Goal: Information Seeking & Learning: Get advice/opinions

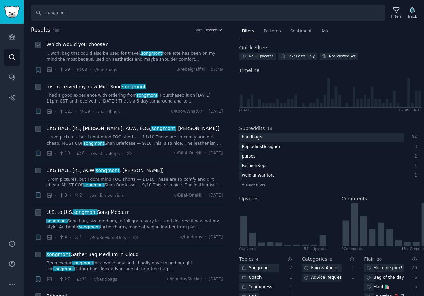
click at [91, 44] on span "Which would you choose?" at bounding box center [76, 44] width 61 height 7
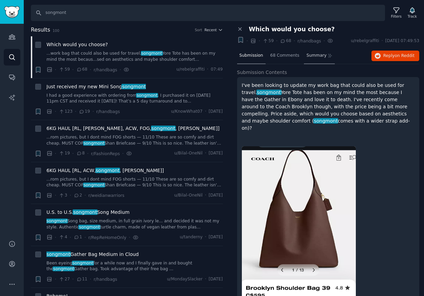
click at [316, 54] on span "Summary" at bounding box center [316, 56] width 20 height 6
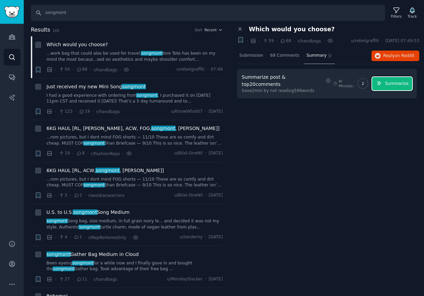
click at [399, 81] on span "Summarize" at bounding box center [396, 84] width 23 height 6
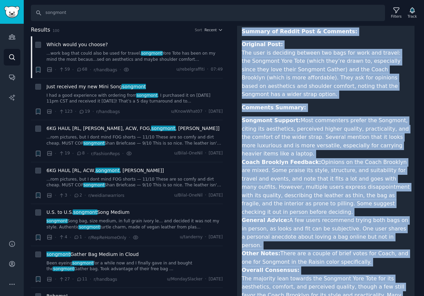
scroll to position [63, 0]
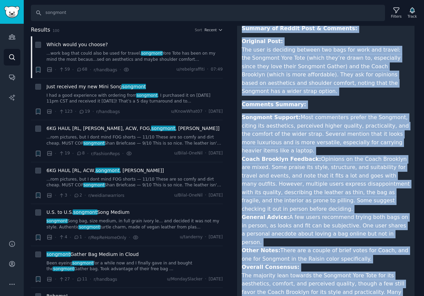
drag, startPoint x: 242, startPoint y: 91, endPoint x: 404, endPoint y: 276, distance: 245.9
click at [405, 276] on article "Summary of Reddit Post & Comments: Original Post: The user is deciding between …" at bounding box center [326, 166] width 168 height 285
copy article "Loremip do Sitame Cons & Adipisci: Elitsedd Eius: Tem inci ut laboreet dolorem …"
click at [94, 84] on span "Just received my new Mini Song songmont" at bounding box center [95, 86] width 99 height 7
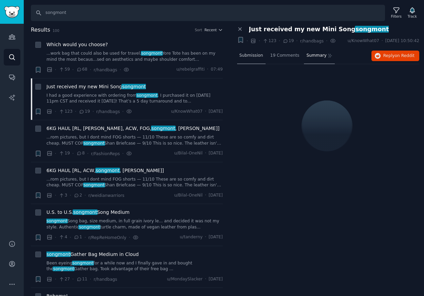
click at [251, 57] on span "Submission" at bounding box center [252, 56] width 24 height 6
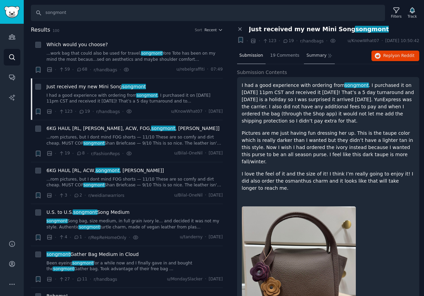
click at [315, 57] on span "Summary" at bounding box center [316, 56] width 20 height 6
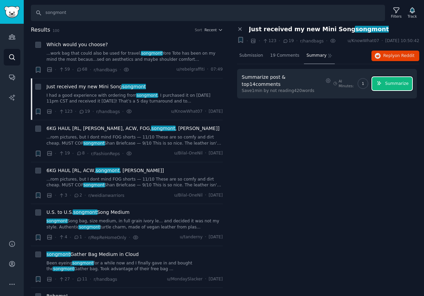
click at [395, 81] on span "Summarize" at bounding box center [396, 84] width 23 height 6
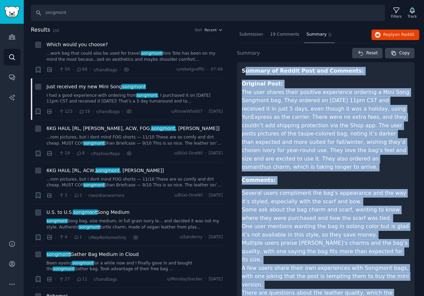
scroll to position [42, 0]
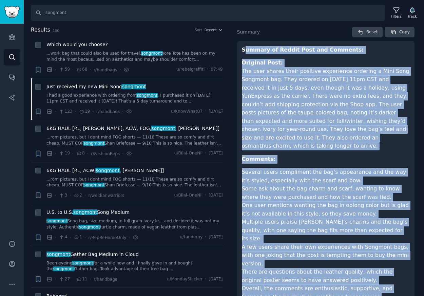
drag, startPoint x: 244, startPoint y: 91, endPoint x: 382, endPoint y: 299, distance: 249.2
click at [382, 295] on html "Audiences Search Conversations AI Reports Help Account More Search songmont Fil…" at bounding box center [212, 148] width 424 height 296
copy article "loremi do Sitame Cons adi Elitsedd: Eiusmodt Inci: Utl etdo magnaa enima minimv…"
click at [335, 88] on p "Original Post: The user shares their positive experience ordering a Mini Song S…" at bounding box center [326, 105] width 168 height 92
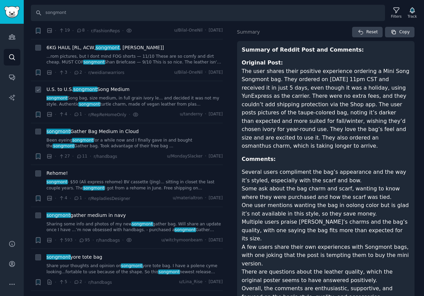
scroll to position [123, 0]
click at [122, 132] on span "songmont Gather Bag Medium in Cloud" at bounding box center [92, 131] width 92 height 7
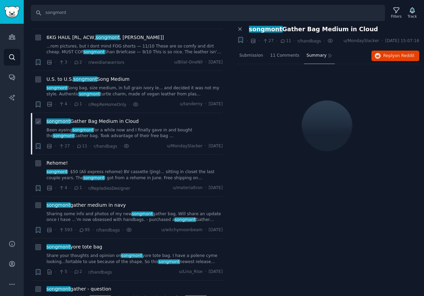
scroll to position [134, 0]
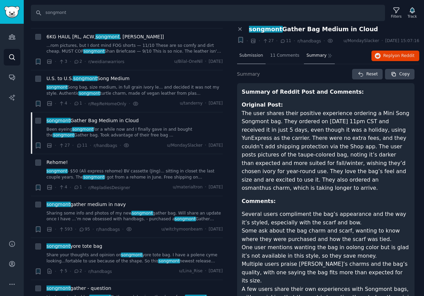
click at [251, 58] on div "Submission" at bounding box center [251, 56] width 28 height 16
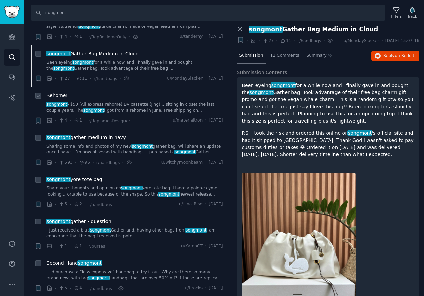
scroll to position [201, 0]
click at [106, 138] on span "songmont gather medium in navy" at bounding box center [85, 137] width 79 height 7
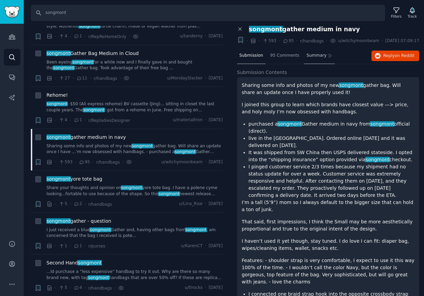
click at [312, 59] on span "Summary" at bounding box center [316, 56] width 20 height 6
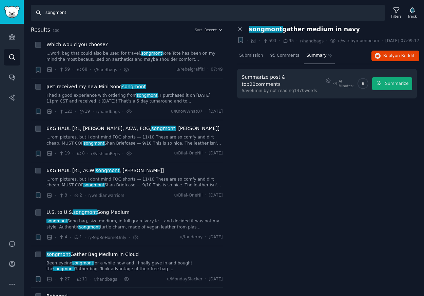
click at [80, 11] on input "songmont" at bounding box center [208, 13] width 354 height 16
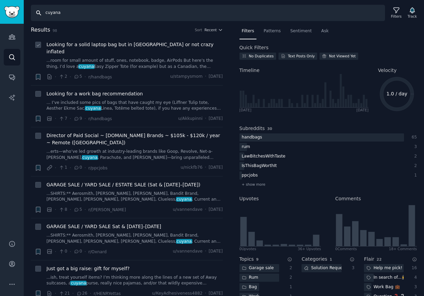
type input "cuyana"
click at [119, 44] on span "Looking for a solid laptop bag but in [GEOGRAPHIC_DATA] or not crazy inflated" at bounding box center [134, 48] width 176 height 14
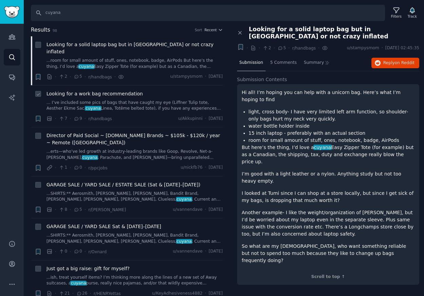
click at [117, 90] on span "Looking for a work bag recommendation" at bounding box center [94, 93] width 96 height 7
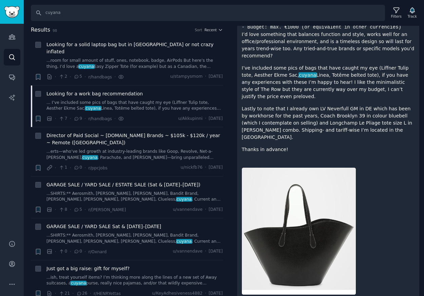
scroll to position [190, 0]
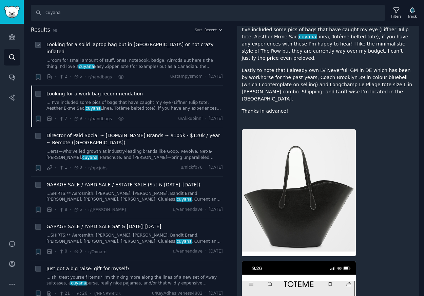
click at [142, 46] on span "Looking for a solid laptop bag but in [GEOGRAPHIC_DATA] or not crazy inflated" at bounding box center [134, 48] width 176 height 14
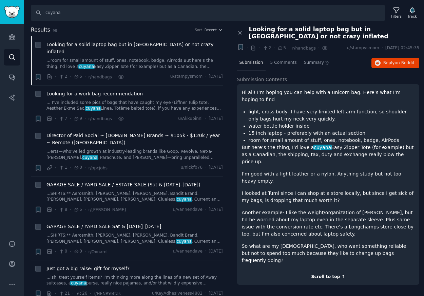
click at [328, 274] on div "Scroll to top ↑" at bounding box center [328, 277] width 173 height 6
click at [100, 90] on span "Looking for a work bag recommendation" at bounding box center [94, 93] width 96 height 7
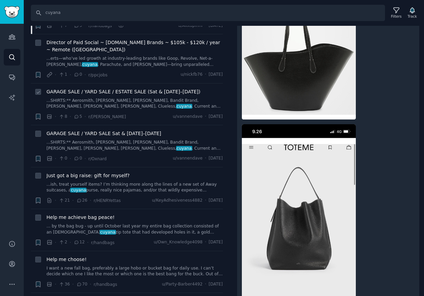
scroll to position [107, 0]
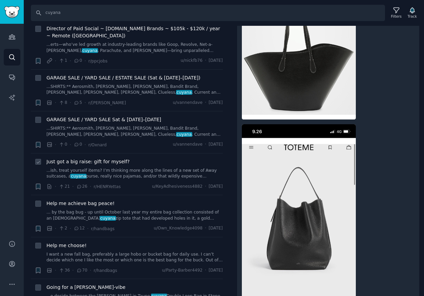
click at [114, 158] on span "Just got a big raise: gift for myself?" at bounding box center [87, 161] width 83 height 7
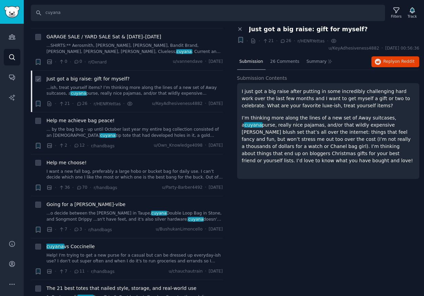
scroll to position [190, 0]
click at [77, 159] on span "Help me choose!" at bounding box center [66, 162] width 40 height 7
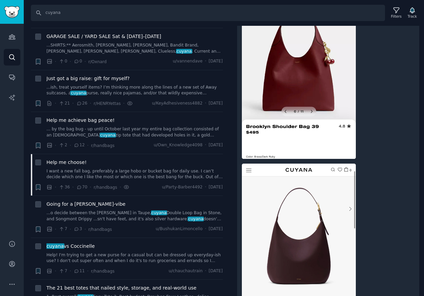
scroll to position [1143, 0]
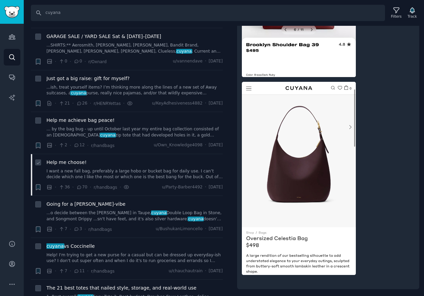
click at [64, 159] on span "Help me choose!" at bounding box center [66, 162] width 40 height 7
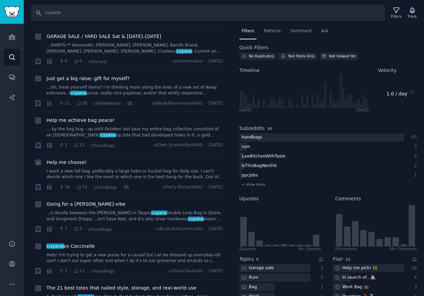
click at [64, 159] on span "Help me choose!" at bounding box center [66, 162] width 40 height 7
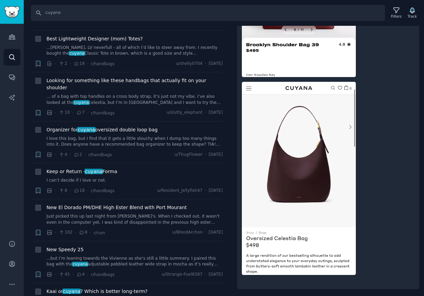
scroll to position [483, 0]
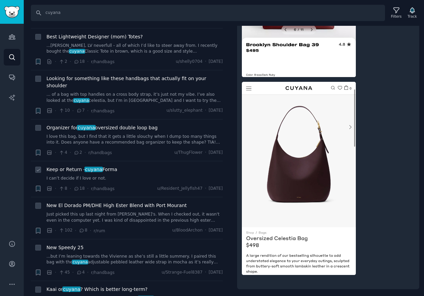
click at [77, 166] on span "Keep or Return - cuyana Forma" at bounding box center [81, 169] width 71 height 7
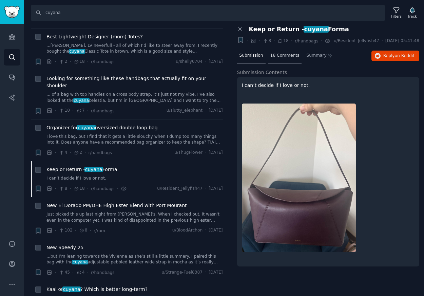
click at [287, 59] on span "18 Comments" at bounding box center [284, 56] width 29 height 6
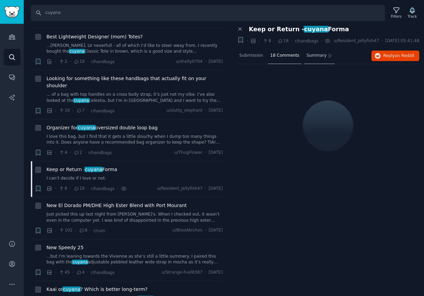
click at [314, 59] on span "Summary" at bounding box center [316, 56] width 20 height 6
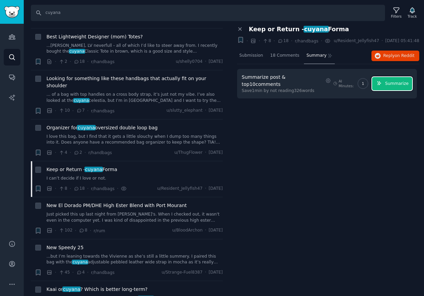
click at [400, 87] on span "Summarize" at bounding box center [396, 84] width 23 height 6
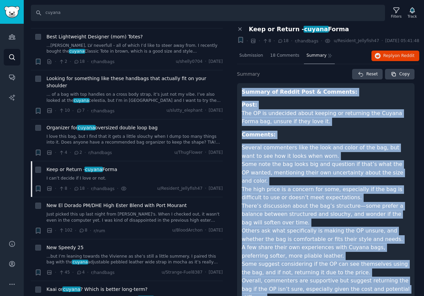
scroll to position [53, 0]
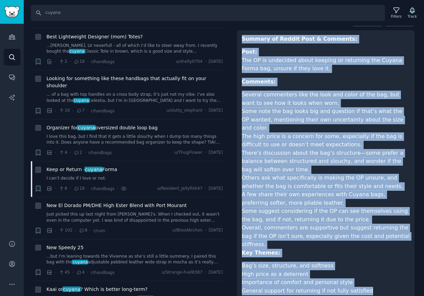
drag, startPoint x: 242, startPoint y: 96, endPoint x: 374, endPoint y: 309, distance: 250.1
click at [374, 295] on html "Audiences Search Conversations AI Reports Help Account More Search cuyana Filte…" at bounding box center [212, 148] width 424 height 296
copy article "Loremip do Sitame Cons & Adipisci: Elit: Sed DO ei temporinc utlab etdolor ma a…"
click at [106, 166] on span "Keep or Return - cuyana Forma" at bounding box center [81, 169] width 71 height 7
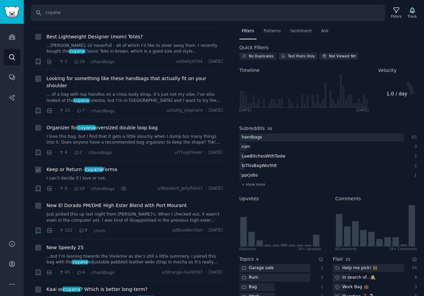
click at [118, 166] on div "Keep or Return - cuyana Forma" at bounding box center [134, 169] width 176 height 7
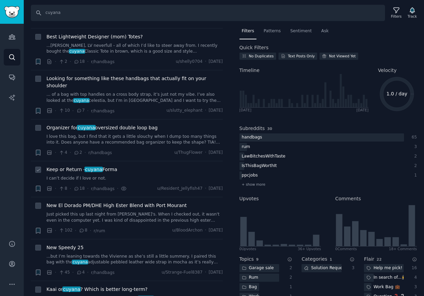
drag, startPoint x: 123, startPoint y: 155, endPoint x: 86, endPoint y: 154, distance: 37.0
click at [85, 166] on div "Keep or Return - cuyana Forma" at bounding box center [134, 169] width 176 height 7
copy span "cuyana Forma"
click at [131, 175] on link "I can’t decide if I love or not." at bounding box center [134, 178] width 176 height 6
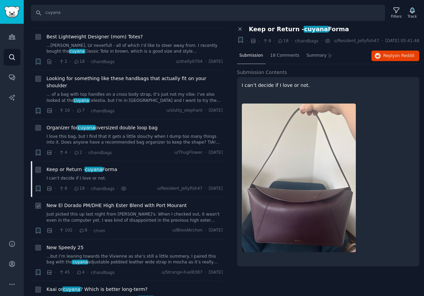
click at [120, 202] on span "New El Dorado PM/DHE High Ester Blend with Port Mourant" at bounding box center [116, 205] width 140 height 7
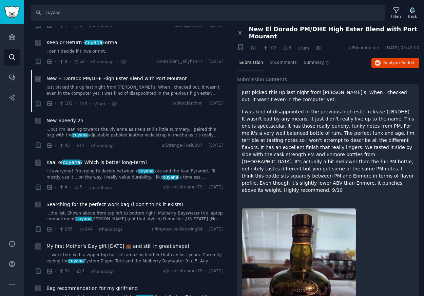
scroll to position [614, 0]
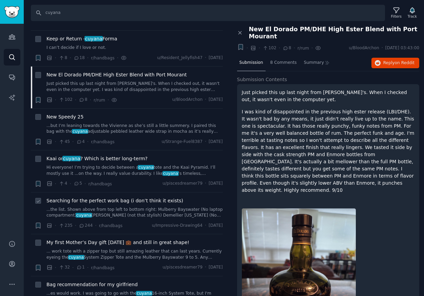
click at [119, 197] on span "Searching for the perfect work bag (i don’t think it exists)" at bounding box center [114, 200] width 137 height 7
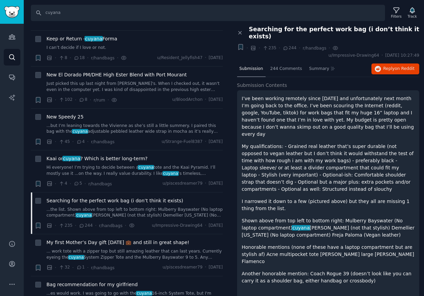
scroll to position [42, 0]
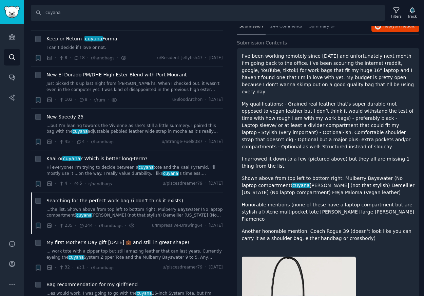
click at [174, 239] on span "My first Mother’s Day gift [DATE] 💼 and still in great shape!" at bounding box center [117, 242] width 143 height 7
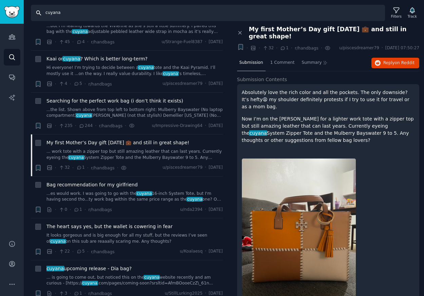
click at [300, 9] on input "cuyana" at bounding box center [208, 13] width 354 height 16
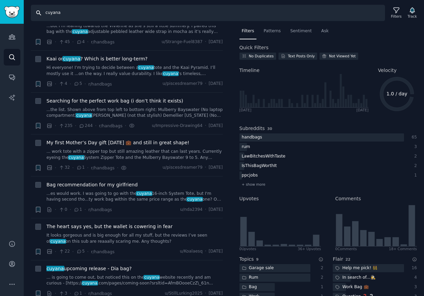
click at [169, 15] on input "cuyana" at bounding box center [208, 13] width 354 height 16
click at [247, 33] on span "Filters" at bounding box center [248, 31] width 13 height 6
click at [126, 55] on span "Kaai or cuyana ? Which is better long-term?" at bounding box center [96, 58] width 101 height 7
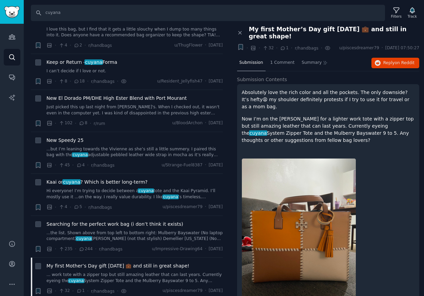
scroll to position [591, 0]
click at [148, 220] on span "Searching for the perfect work bag (i don’t think it exists)" at bounding box center [114, 223] width 137 height 7
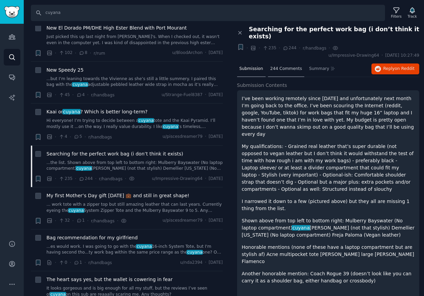
click at [287, 66] on span "244 Comments" at bounding box center [286, 69] width 32 height 6
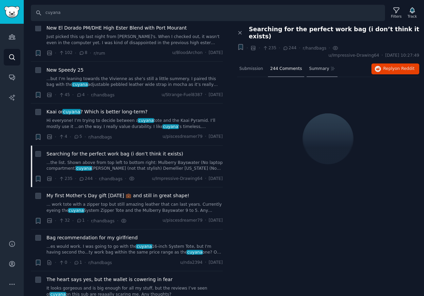
click at [322, 66] on span "Summary" at bounding box center [319, 69] width 20 height 6
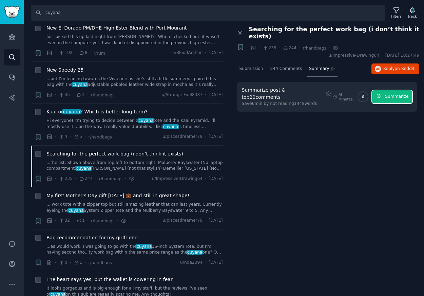
click at [389, 94] on span "Summarize" at bounding box center [396, 97] width 23 height 6
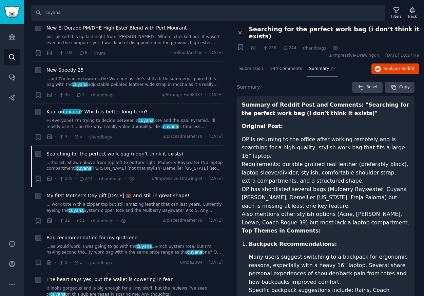
drag, startPoint x: 242, startPoint y: 97, endPoint x: 369, endPoint y: 285, distance: 226.8
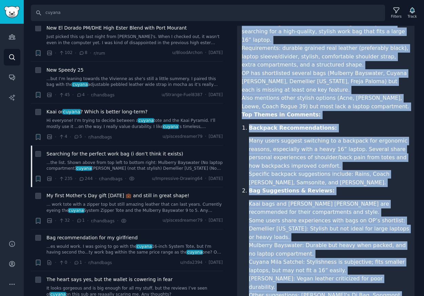
scroll to position [321, 0]
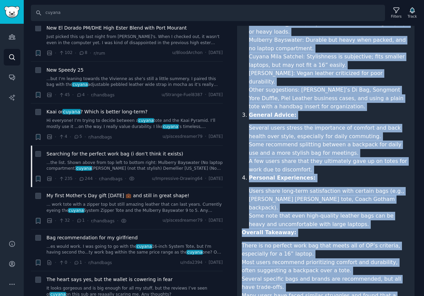
drag, startPoint x: 243, startPoint y: 99, endPoint x: 409, endPoint y: 284, distance: 249.1
click at [409, 284] on div "Summary of Reddit Post and Comments: "Searching for the perfect work bag (i don…" at bounding box center [326, 48] width 178 height 546
copy article "Summary of Reddit Post and Comments: "Searching for the perfect work bag (i don…"
click at [278, 174] on strong "Personal Experiences:" at bounding box center [282, 177] width 67 height 6
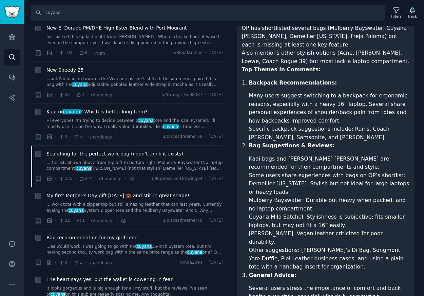
scroll to position [0, 0]
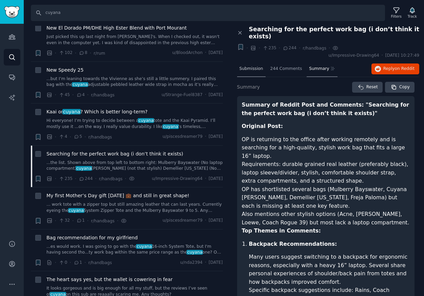
click at [251, 66] on span "Submission" at bounding box center [252, 69] width 24 height 6
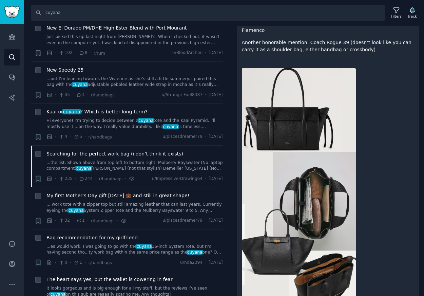
scroll to position [255, 0]
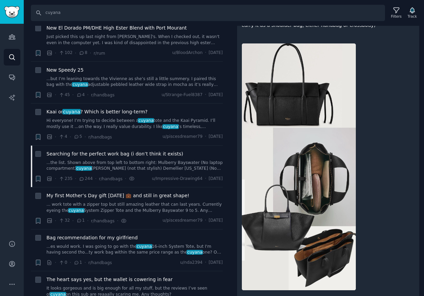
click at [326, 225] on img at bounding box center [299, 166] width 114 height 247
